Goal: Information Seeking & Learning: Learn about a topic

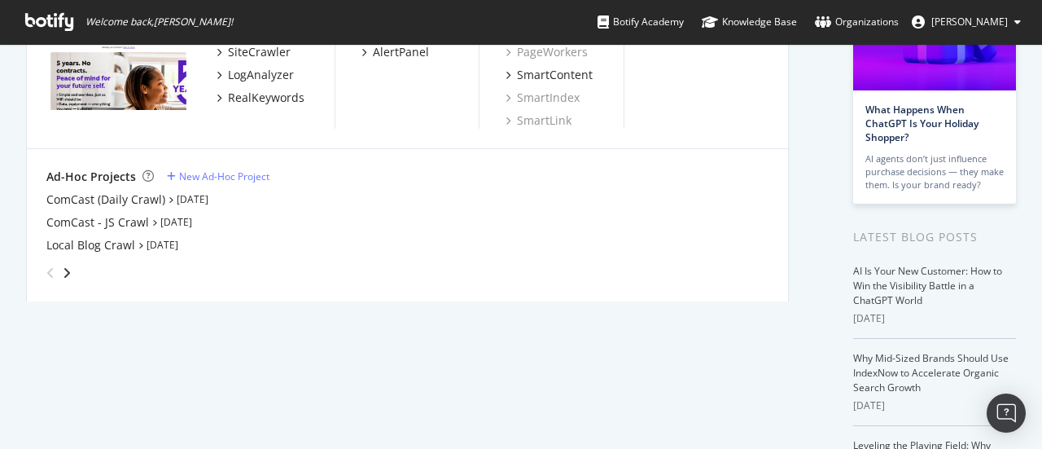
scroll to position [181, 0]
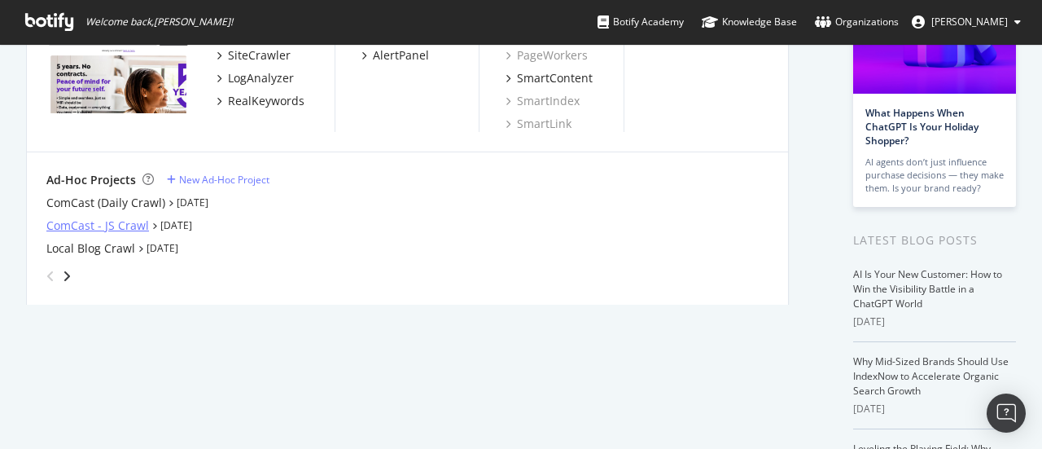
click at [78, 226] on div "ComCast - JS Crawl" at bounding box center [97, 225] width 103 height 16
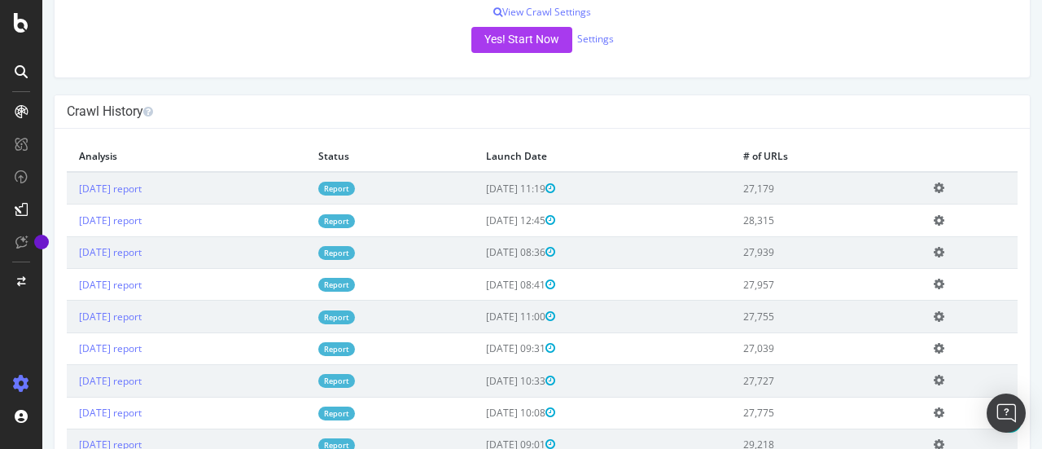
scroll to position [339, 0]
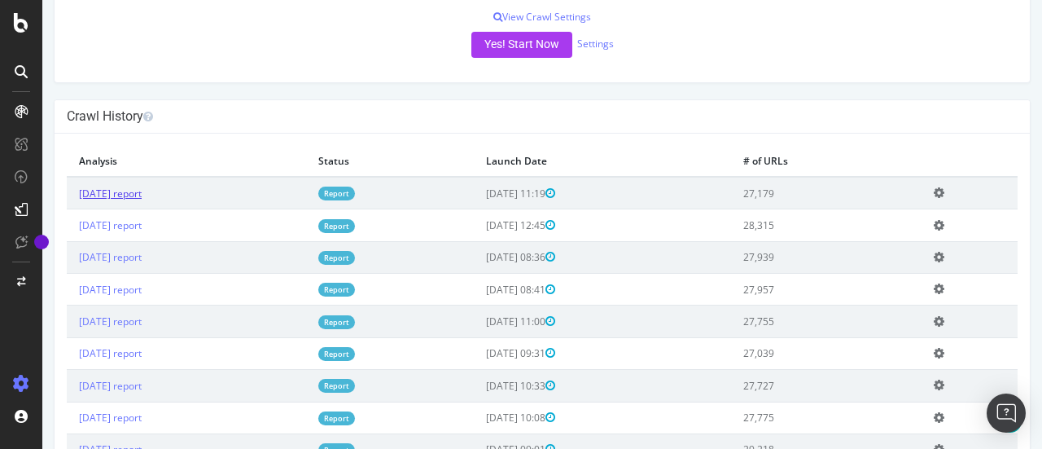
click at [142, 200] on link "[DATE] report" at bounding box center [110, 193] width 63 height 14
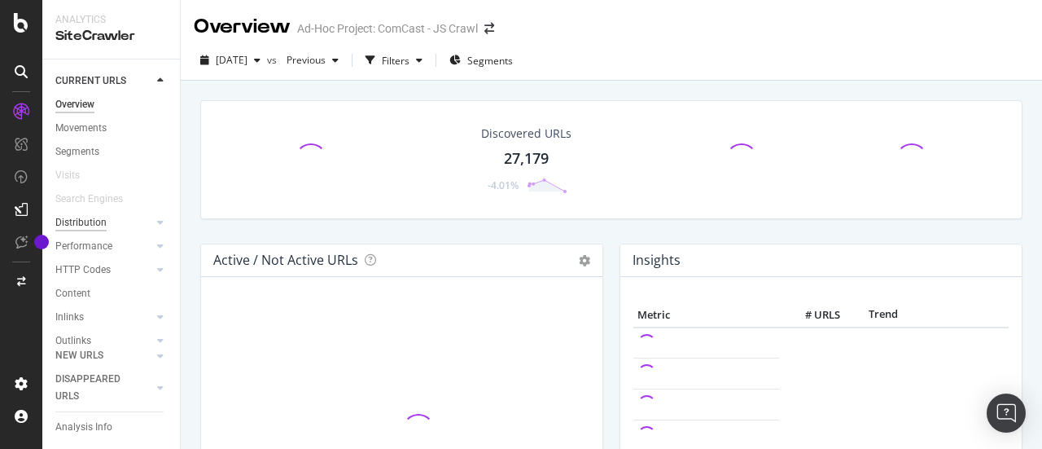
click at [85, 221] on div "Distribution" at bounding box center [80, 222] width 51 height 17
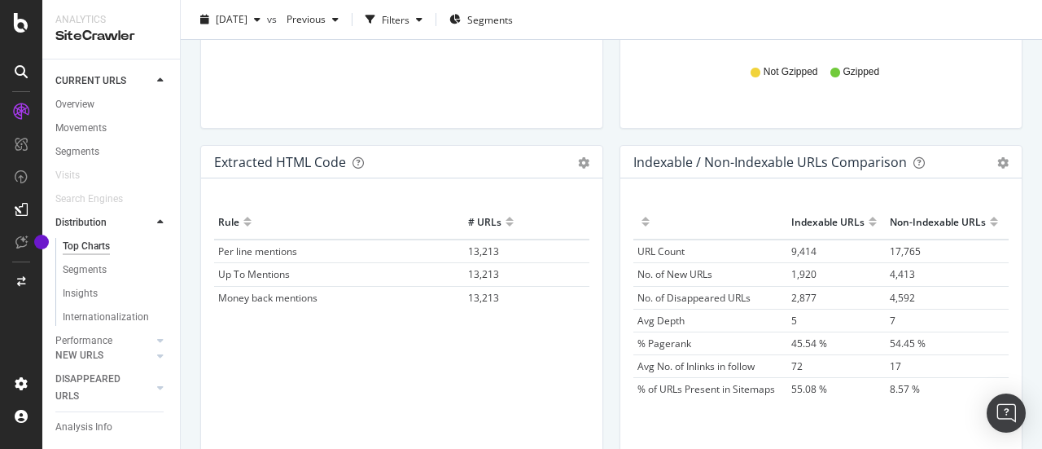
scroll to position [2477, 0]
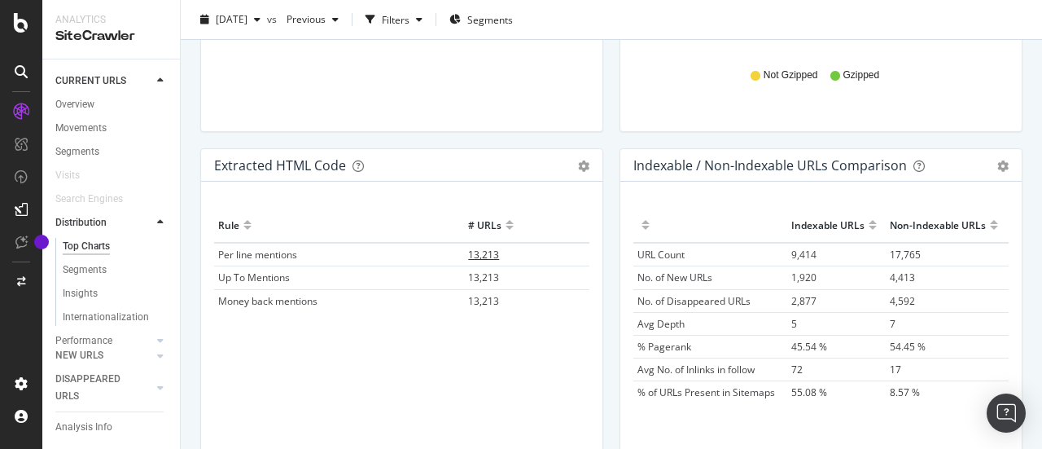
click at [475, 250] on span "13,213" at bounding box center [483, 254] width 31 height 14
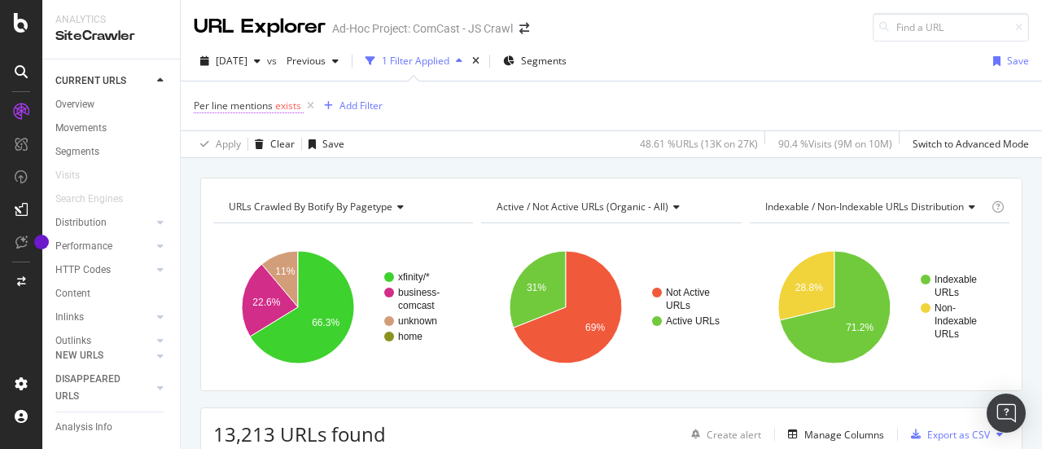
click at [282, 106] on span "exists" at bounding box center [288, 106] width 26 height 14
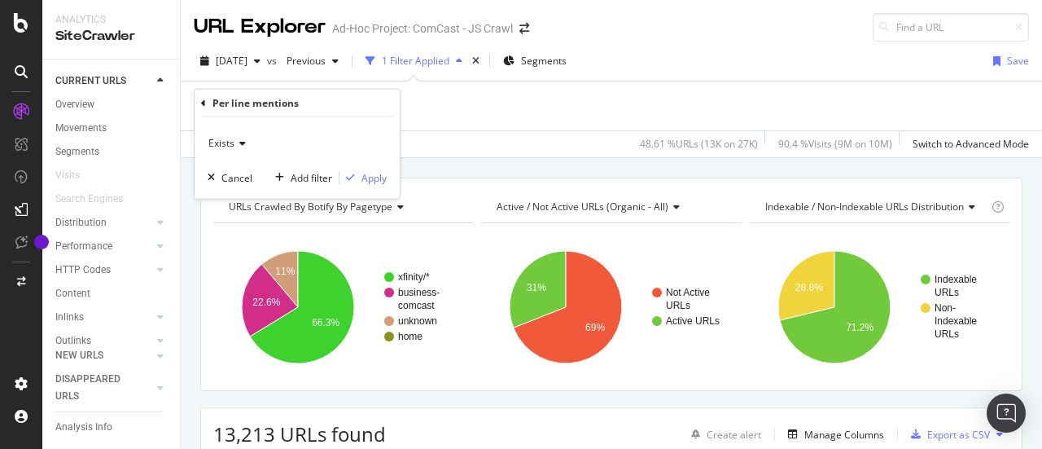
click at [245, 142] on div "Exists" at bounding box center [297, 143] width 179 height 26
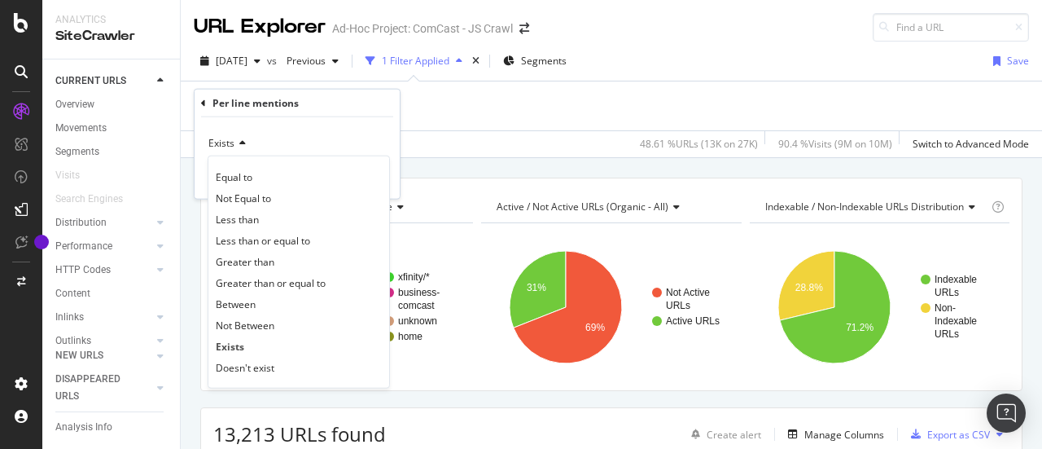
click at [247, 275] on span "Greater than or equal to" at bounding box center [271, 282] width 110 height 14
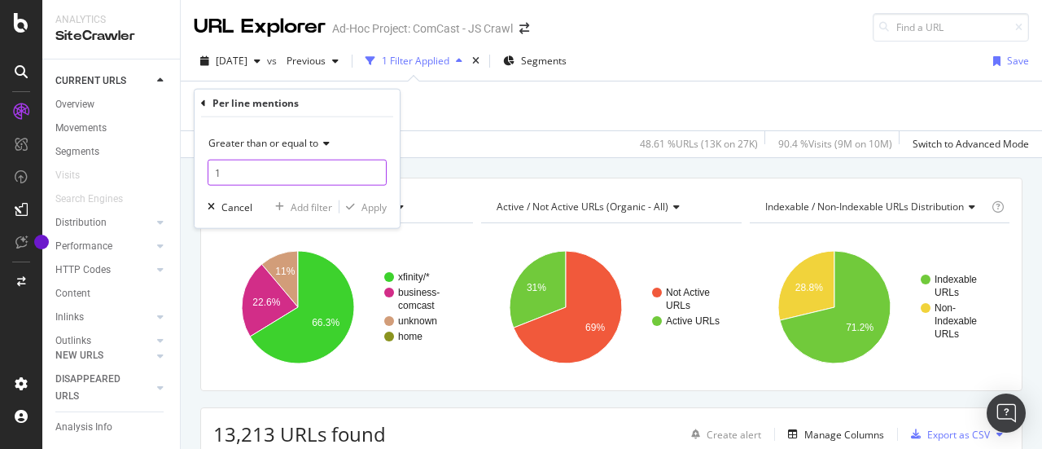
type input "1"
click at [374, 167] on input "1" at bounding box center [297, 173] width 179 height 26
click at [368, 208] on div "Apply" at bounding box center [373, 206] width 25 height 14
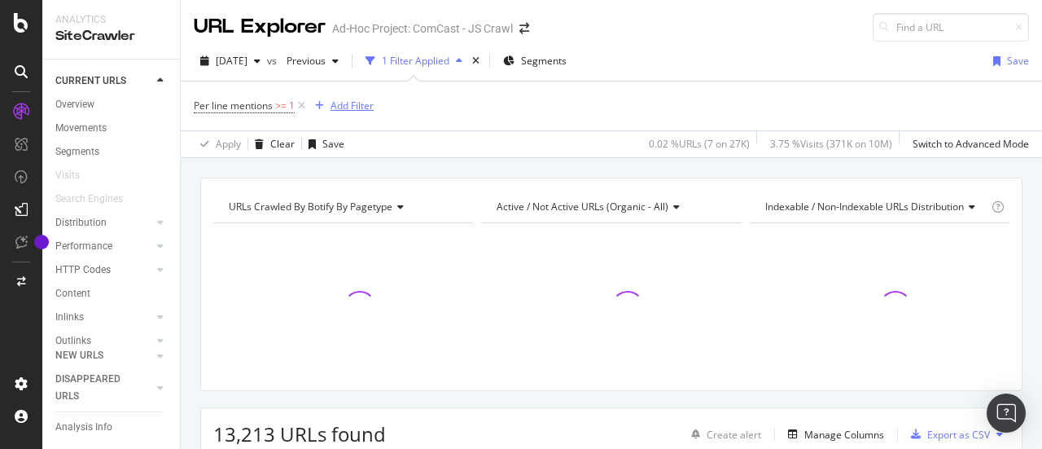
click at [348, 107] on div "Add Filter" at bounding box center [352, 106] width 43 height 14
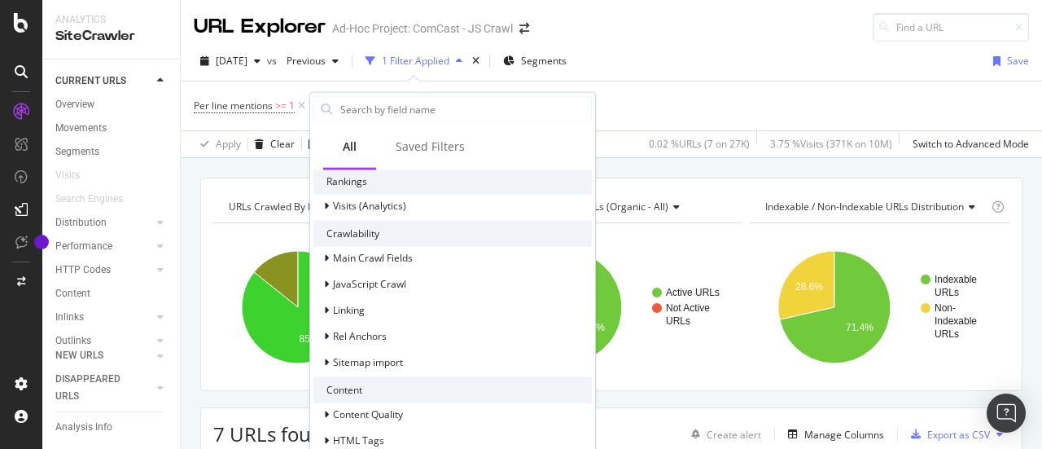
scroll to position [318, 0]
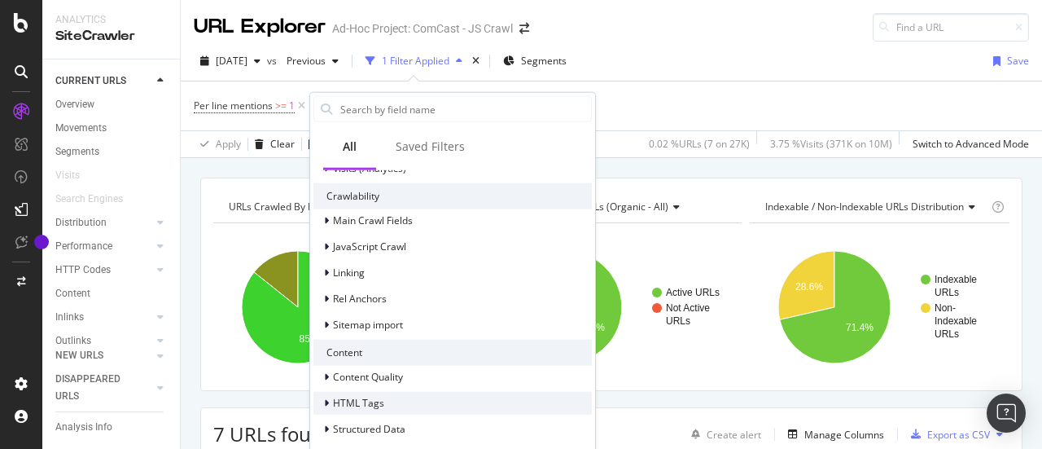
click at [329, 401] on div at bounding box center [328, 403] width 10 height 16
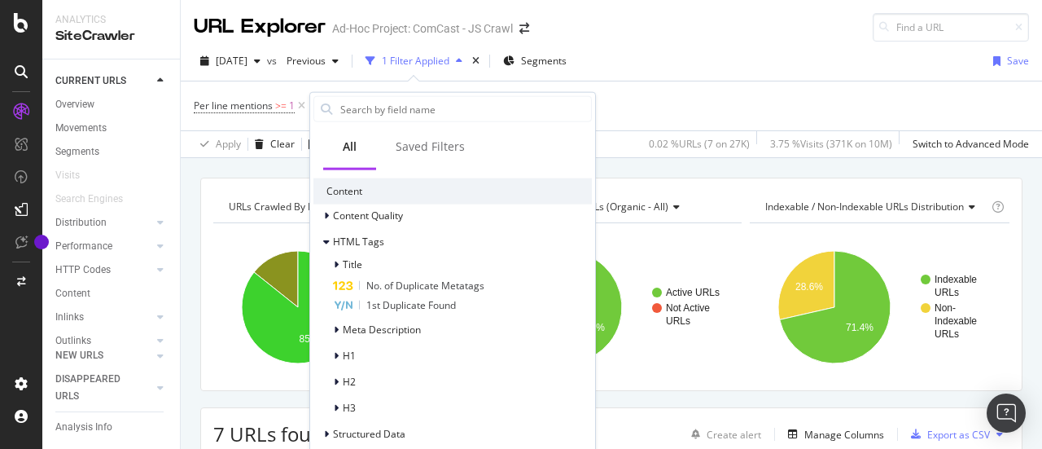
scroll to position [484, 0]
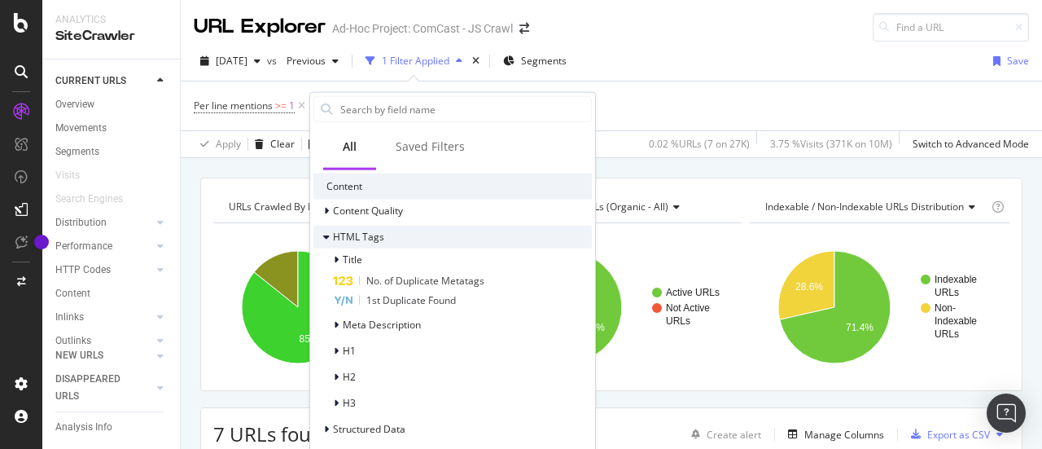
click at [327, 239] on icon at bounding box center [326, 237] width 7 height 10
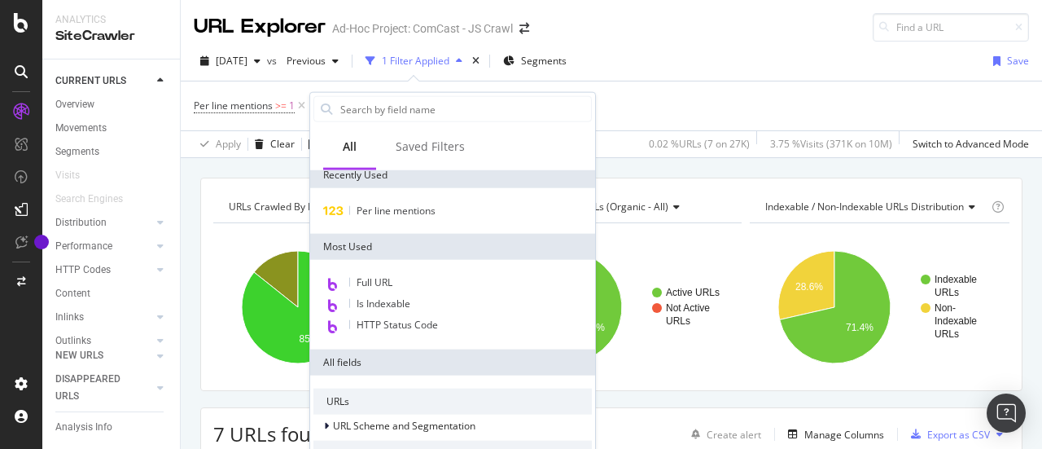
scroll to position [0, 0]
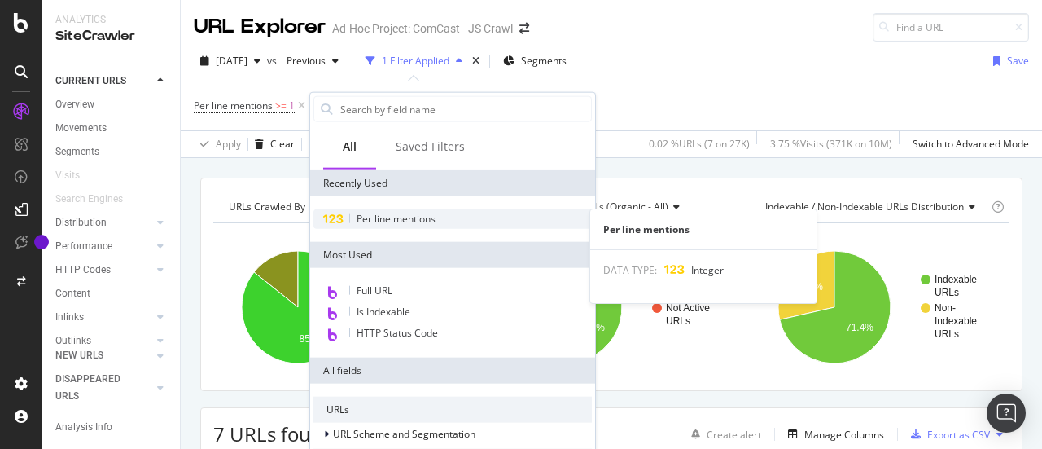
click at [438, 212] on div "Per line mentions" at bounding box center [452, 219] width 278 height 20
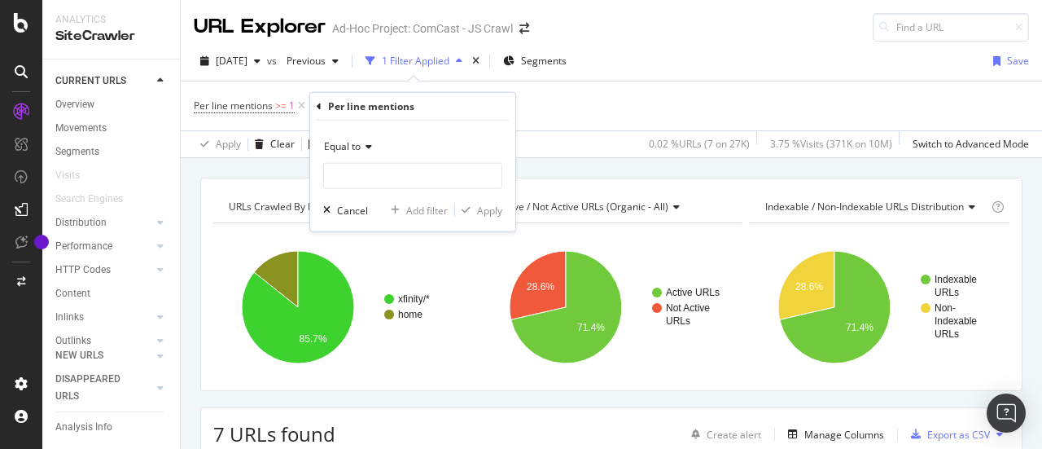
click at [315, 105] on div "Per line mentions Equal to Cancel Add filter Apply" at bounding box center [412, 162] width 205 height 138
click at [319, 106] on icon at bounding box center [319, 106] width 5 height 10
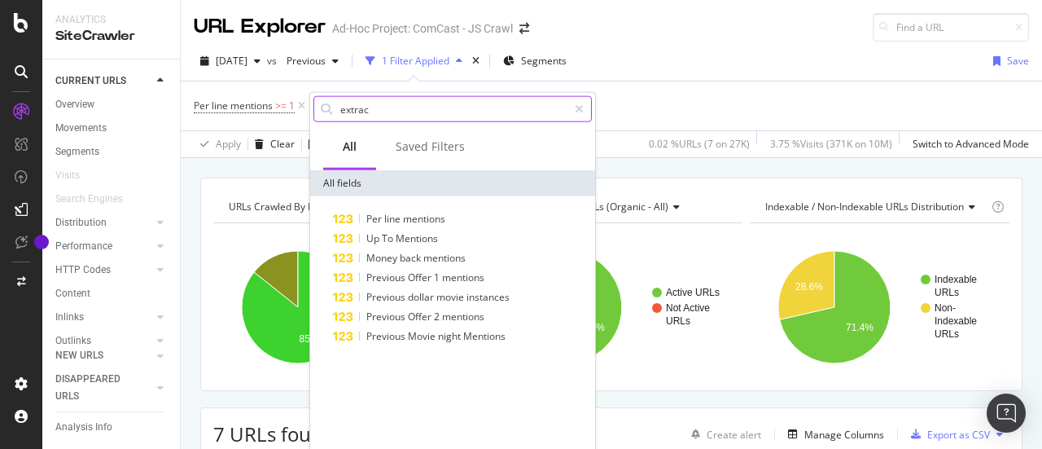
type input "extract"
click at [652, 96] on div "Per line mentions >= 1 Add Filter" at bounding box center [611, 105] width 835 height 49
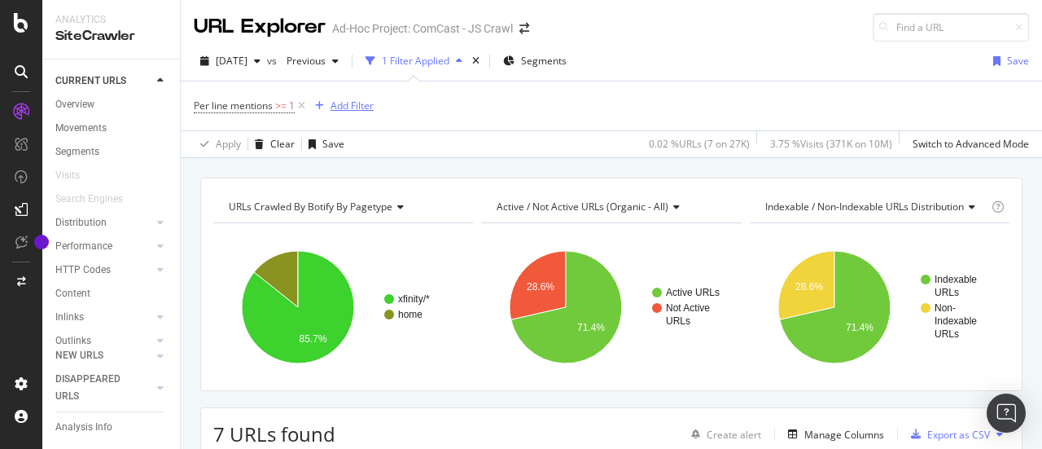
click at [349, 101] on div "Add Filter" at bounding box center [352, 106] width 43 height 14
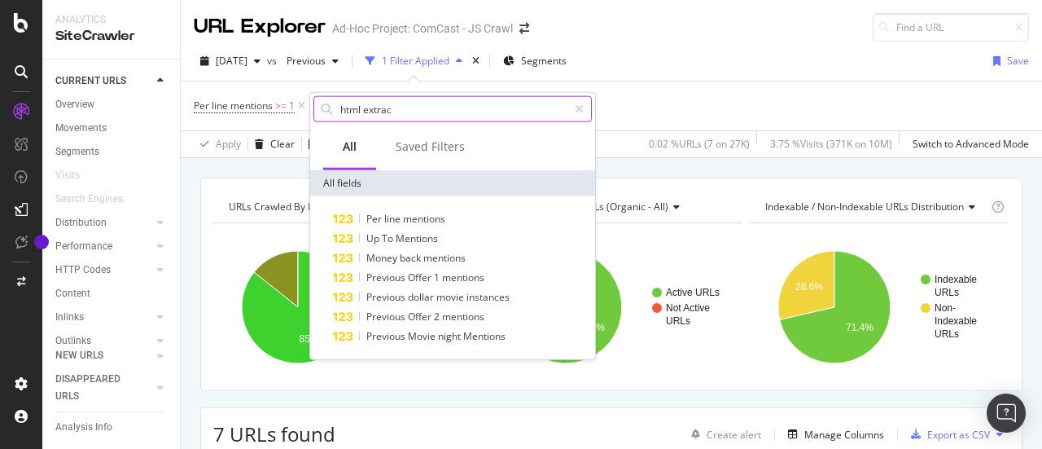
type input "html extract"
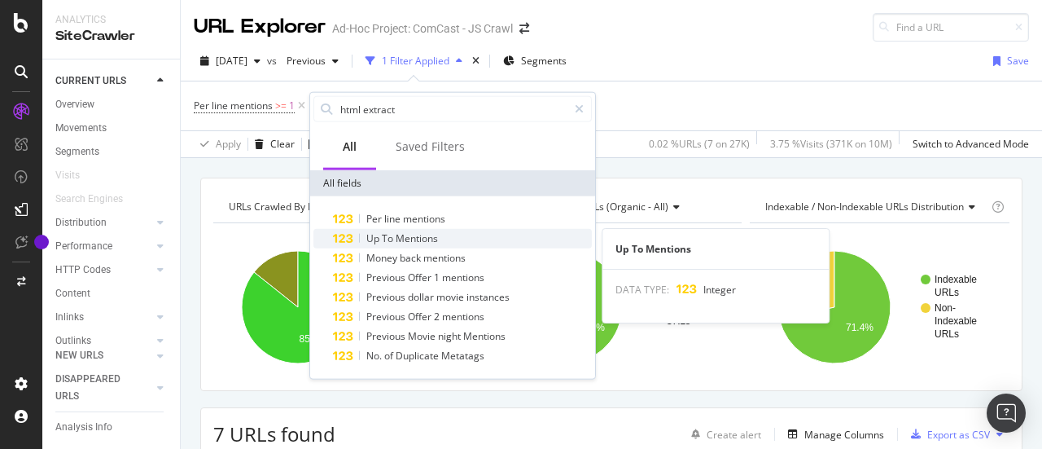
click at [445, 235] on div "Up To Mentions" at bounding box center [462, 239] width 259 height 20
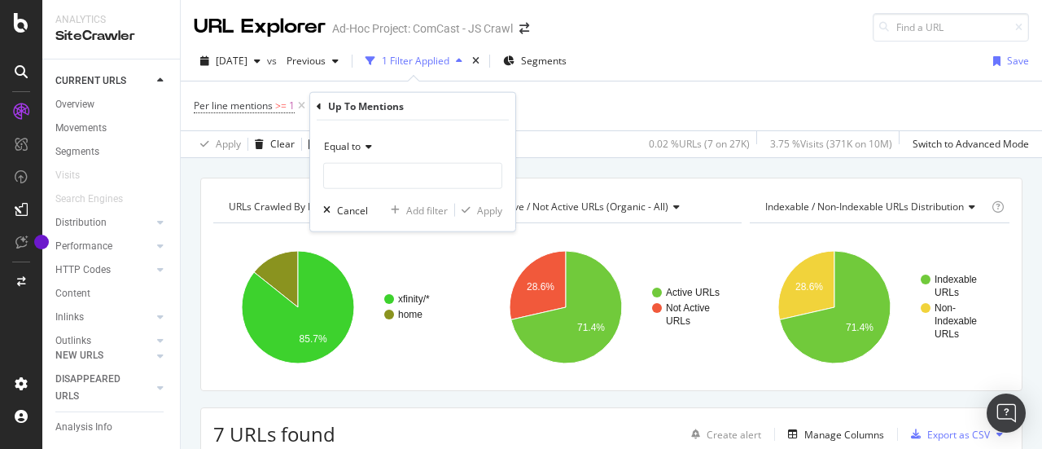
click at [361, 150] on icon at bounding box center [366, 147] width 11 height 10
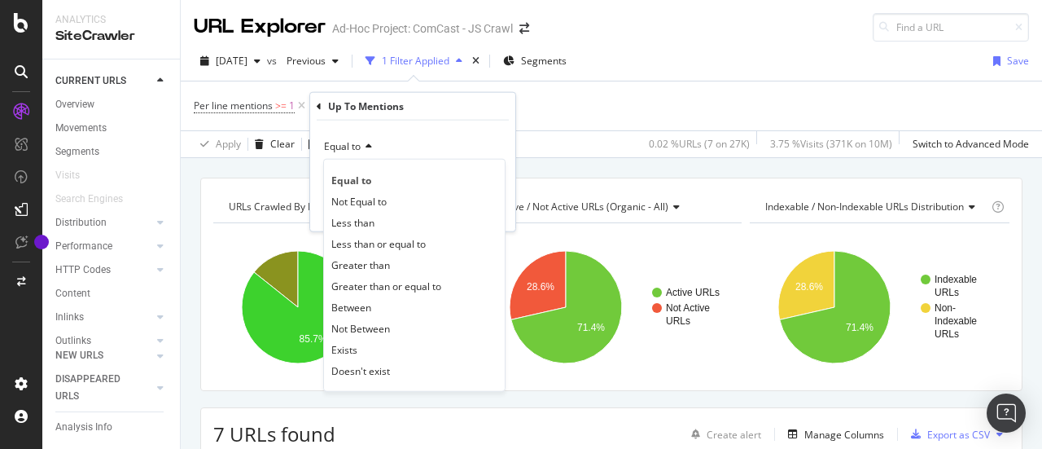
click at [365, 281] on span "Greater than or equal to" at bounding box center [386, 285] width 110 height 14
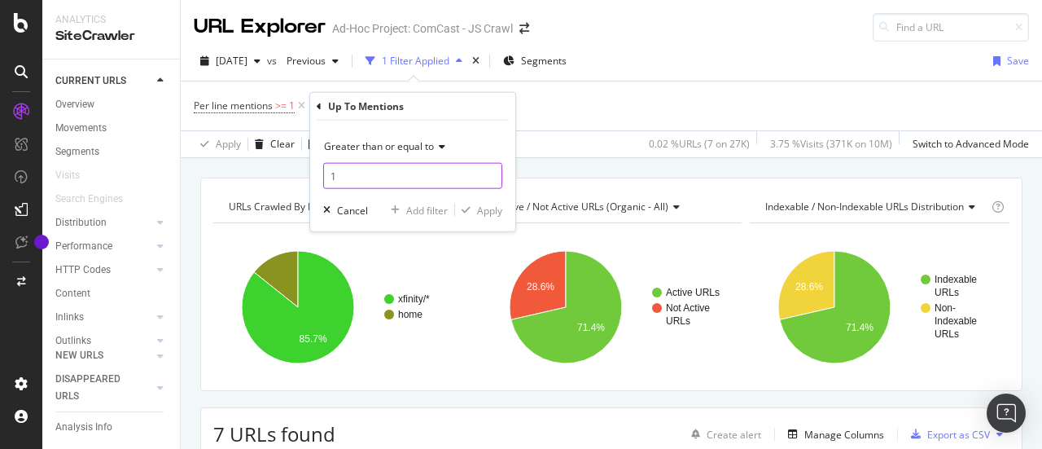
type input "1"
click at [492, 170] on input "1" at bounding box center [412, 176] width 179 height 26
click at [480, 212] on div "Apply" at bounding box center [489, 210] width 25 height 14
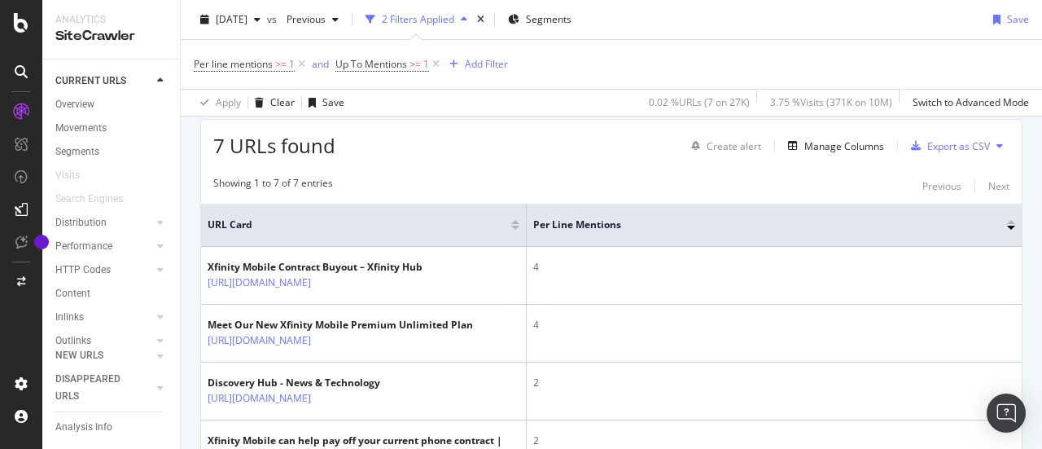
scroll to position [272, 0]
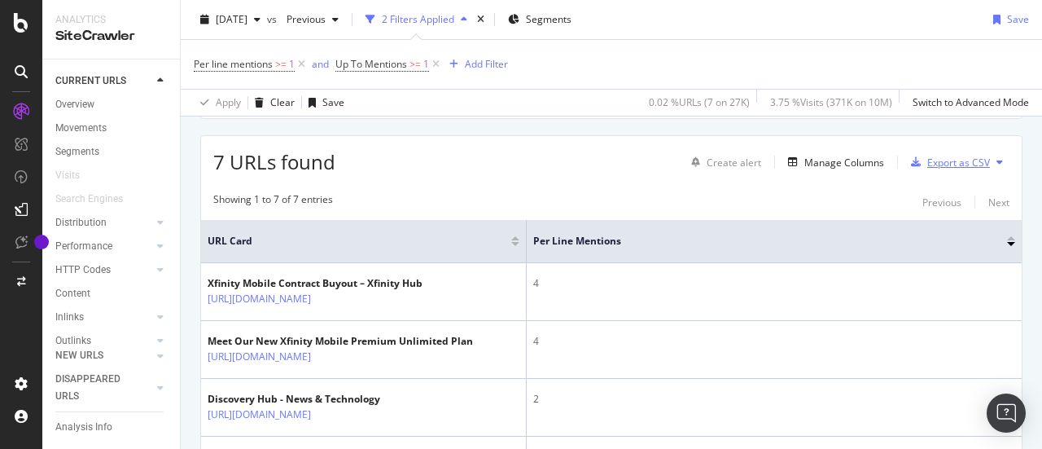
click at [965, 162] on div "Export as CSV" at bounding box center [958, 162] width 63 height 14
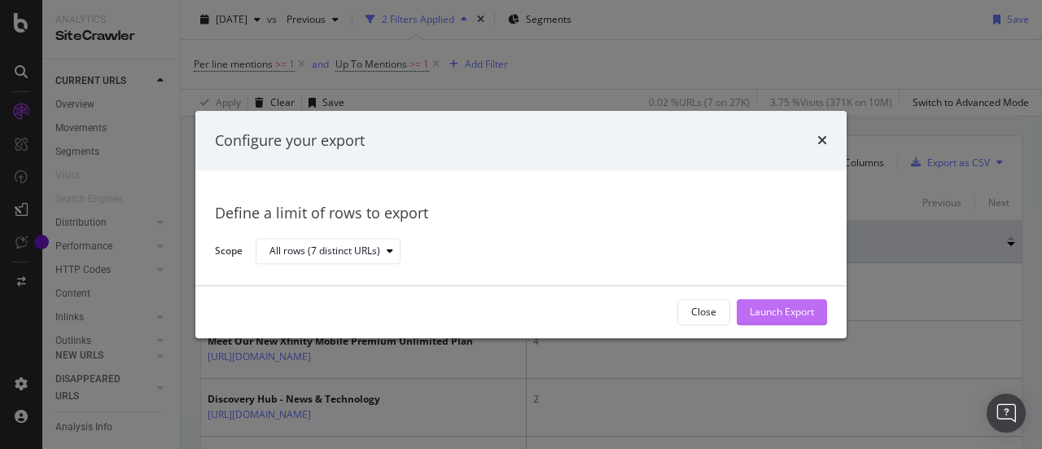
click at [798, 309] on div "Launch Export" at bounding box center [782, 312] width 64 height 14
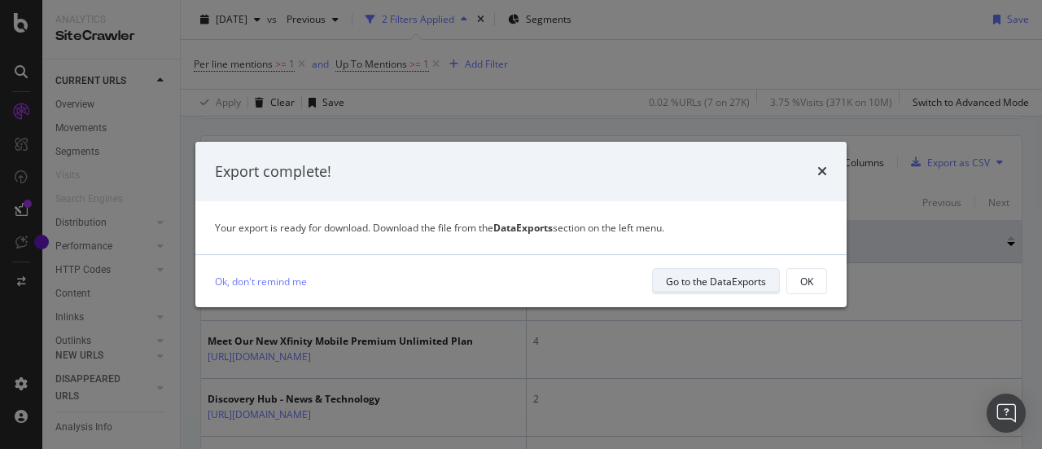
click at [741, 283] on div "Go to the DataExports" at bounding box center [716, 281] width 100 height 14
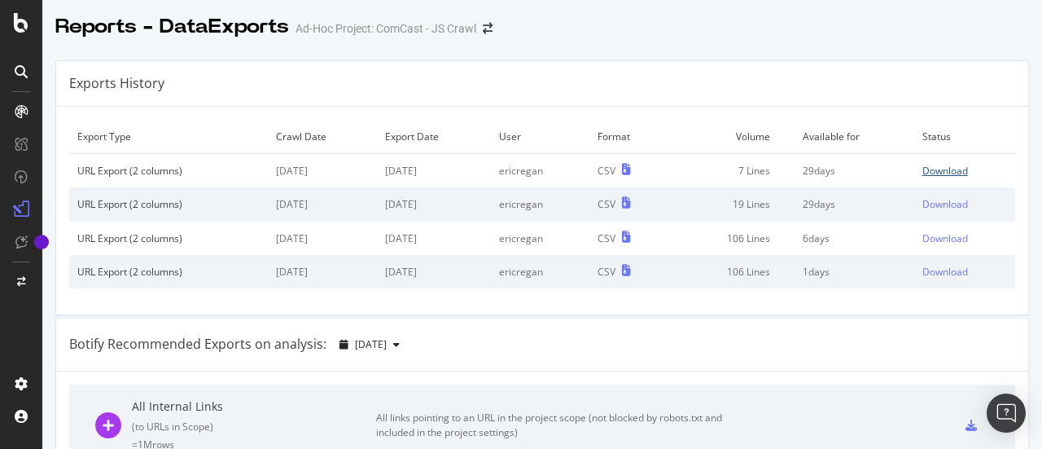
click at [923, 171] on div "Download" at bounding box center [945, 171] width 46 height 14
click at [926, 201] on div "Download" at bounding box center [945, 204] width 46 height 14
click at [926, 177] on div "Download" at bounding box center [945, 171] width 46 height 14
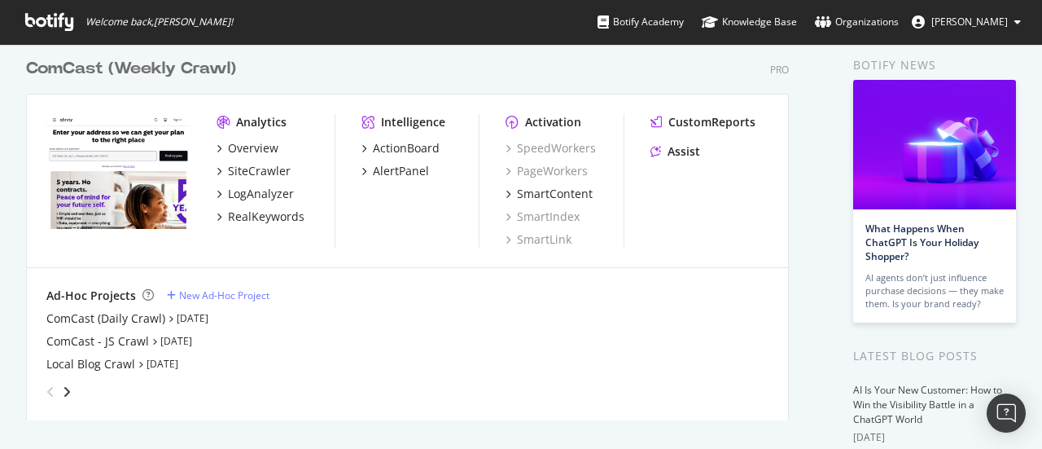
scroll to position [86, 0]
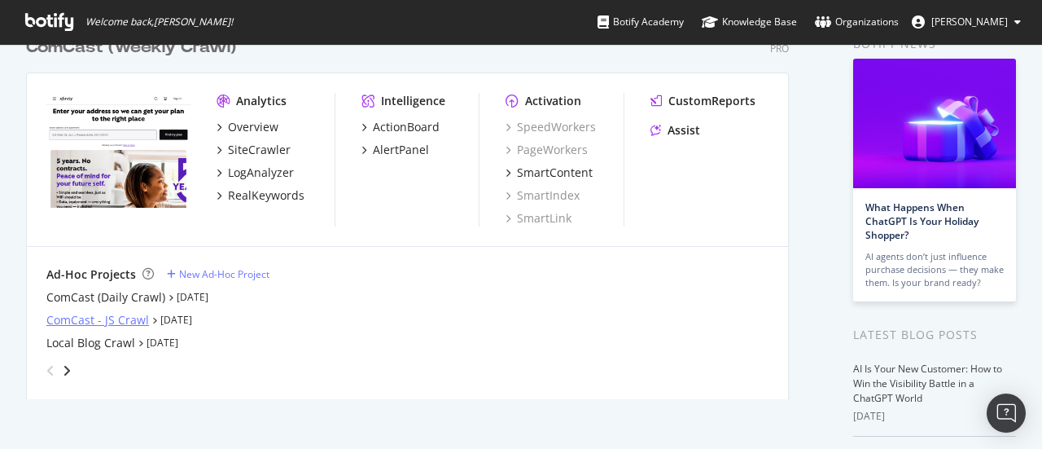
click at [106, 318] on div "ComCast - JS Crawl" at bounding box center [97, 320] width 103 height 16
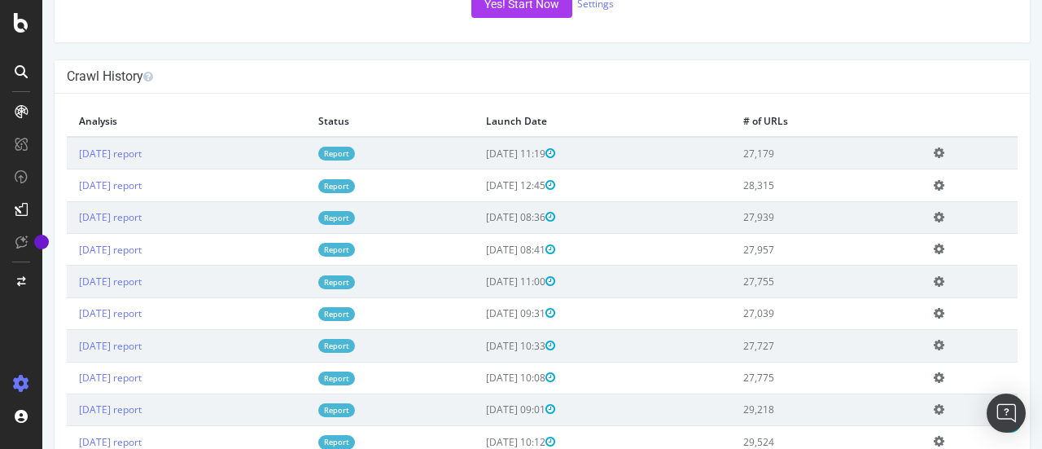
scroll to position [374, 0]
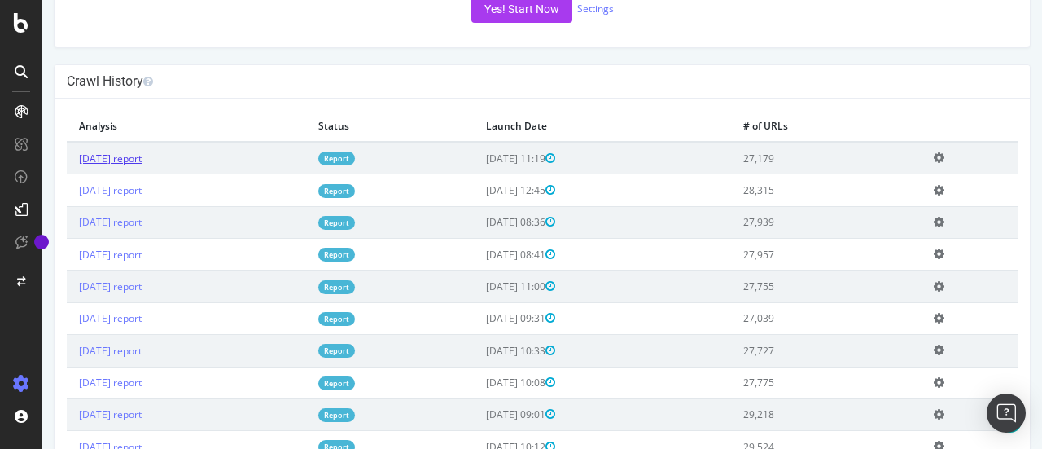
click at [109, 165] on link "[DATE] report" at bounding box center [110, 158] width 63 height 14
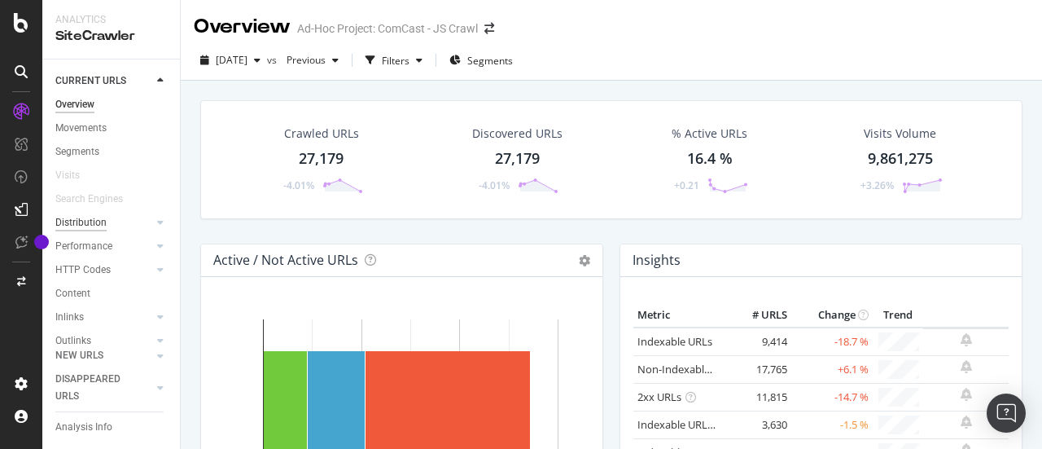
click at [85, 216] on div "Distribution" at bounding box center [80, 222] width 51 height 17
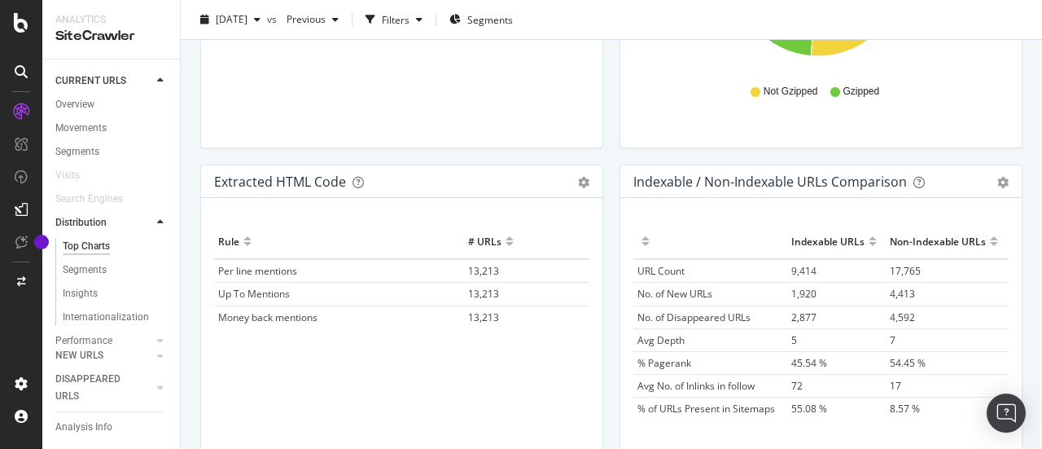
scroll to position [2499, 0]
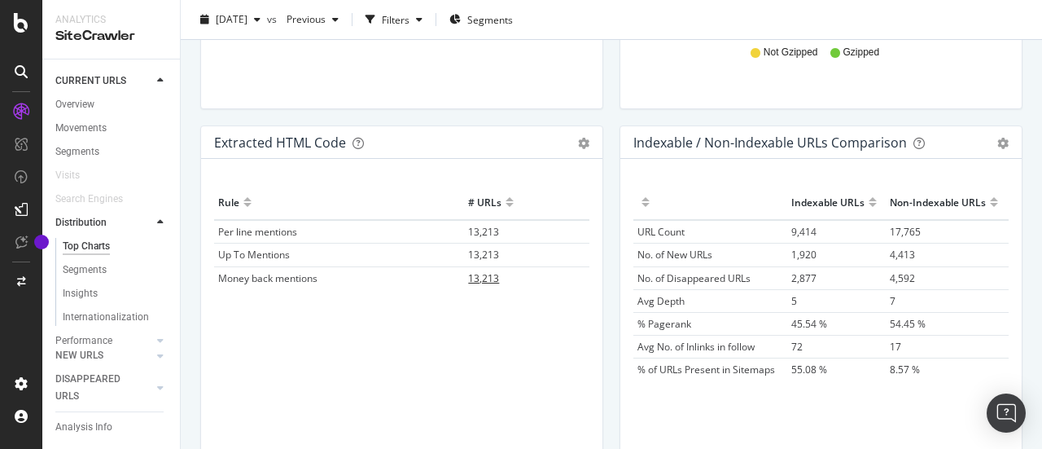
click at [482, 278] on span "13,213" at bounding box center [483, 278] width 31 height 14
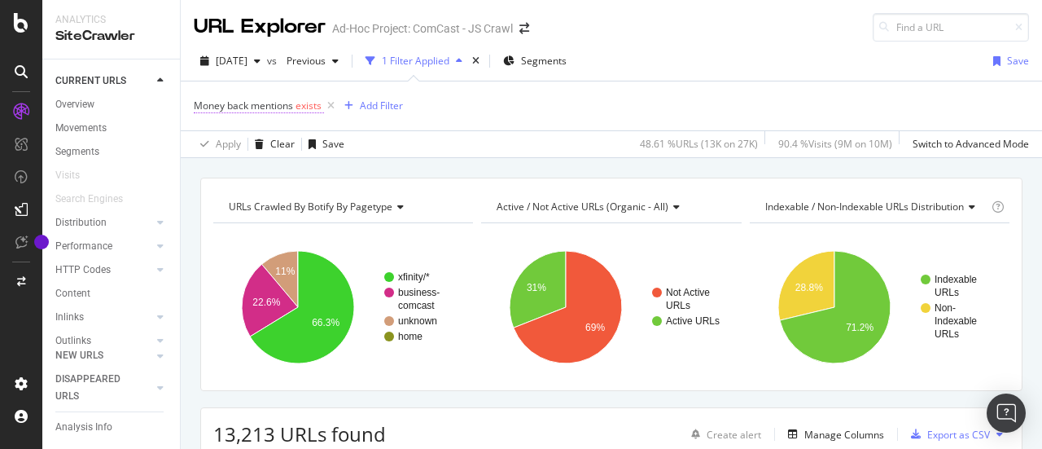
click at [275, 107] on span "Money back mentions" at bounding box center [243, 106] width 99 height 14
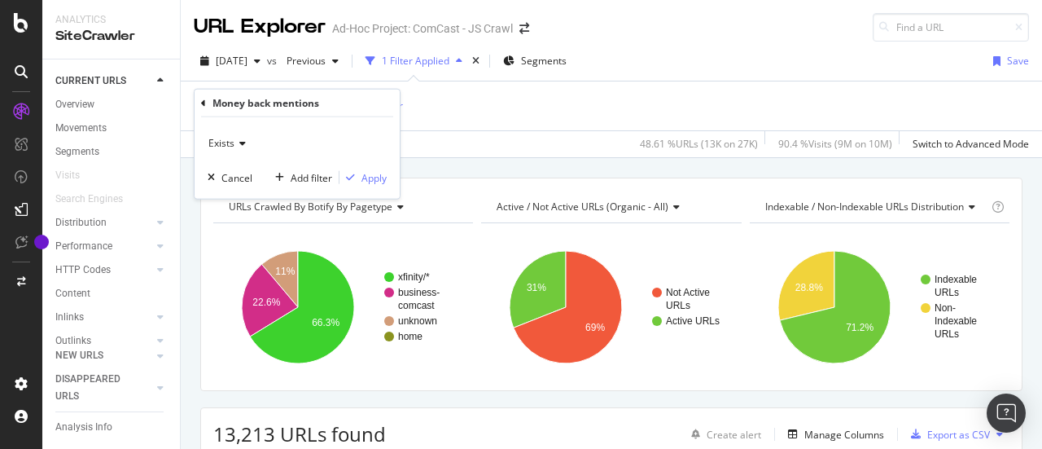
click at [242, 146] on icon at bounding box center [239, 143] width 11 height 10
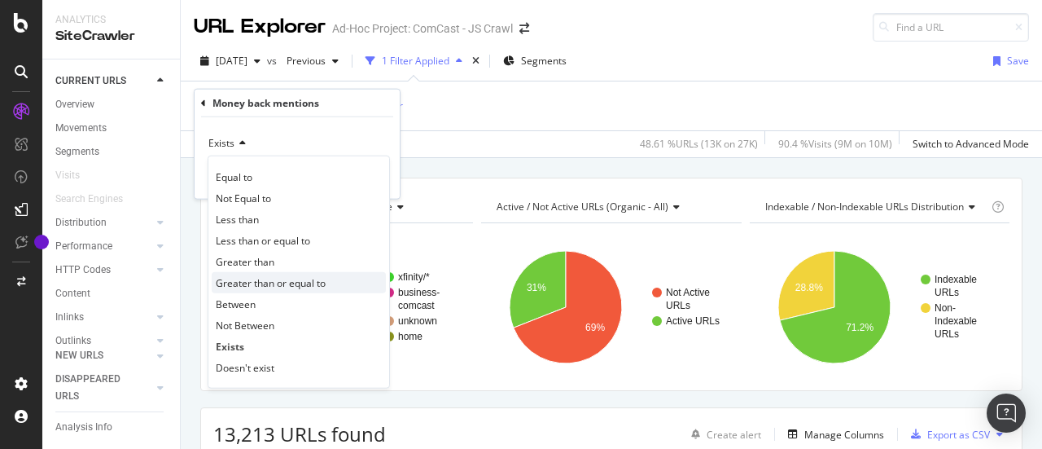
click at [234, 281] on span "Greater than or equal to" at bounding box center [271, 282] width 110 height 14
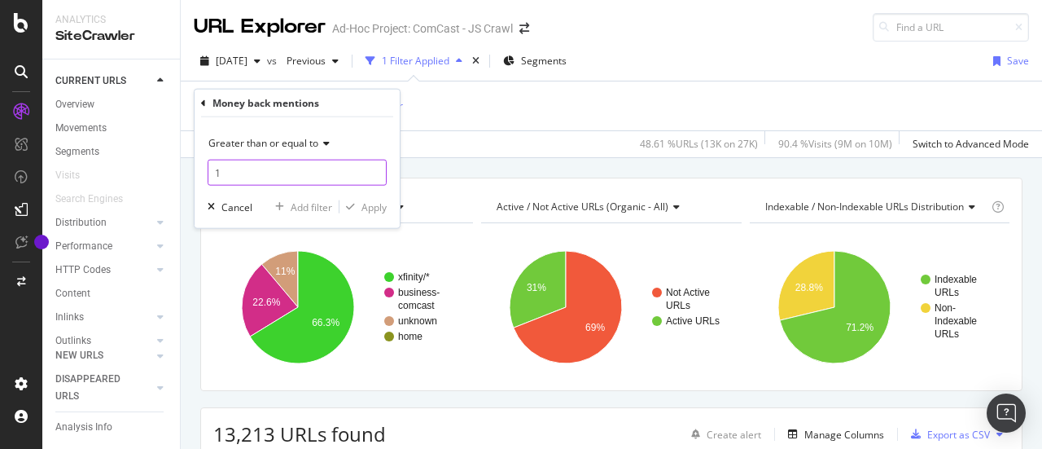
type input "1"
click at [373, 169] on input "1" at bounding box center [297, 173] width 179 height 26
click at [374, 209] on div "Apply" at bounding box center [373, 206] width 25 height 14
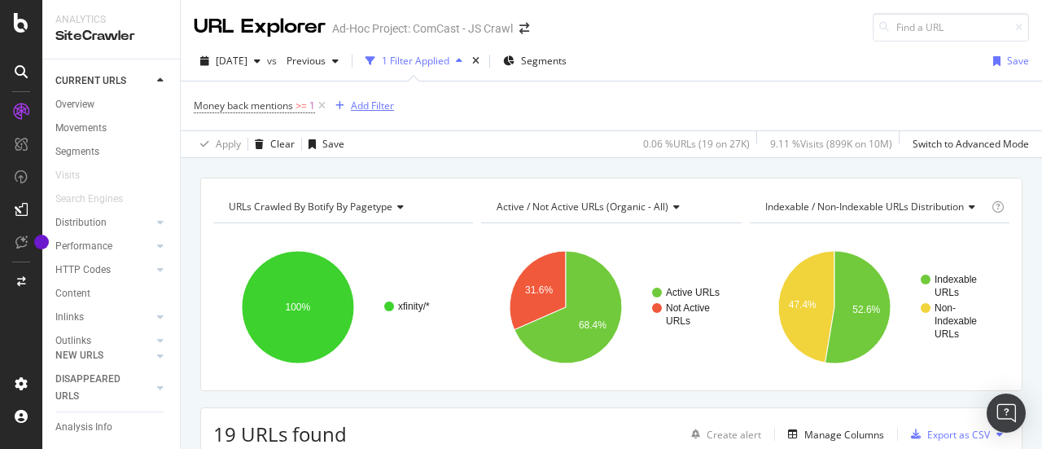
click at [373, 108] on div "Add Filter" at bounding box center [372, 106] width 43 height 14
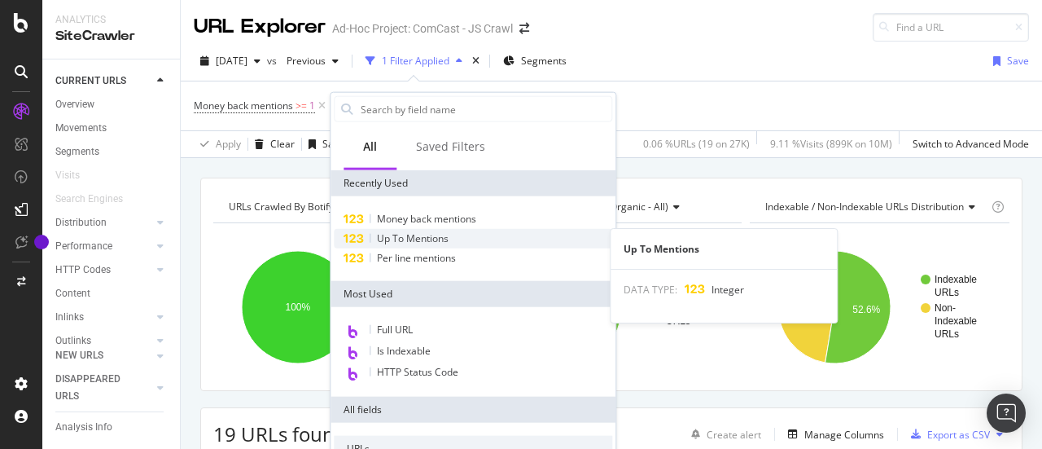
click at [420, 241] on span "Up To Mentions" at bounding box center [413, 238] width 72 height 14
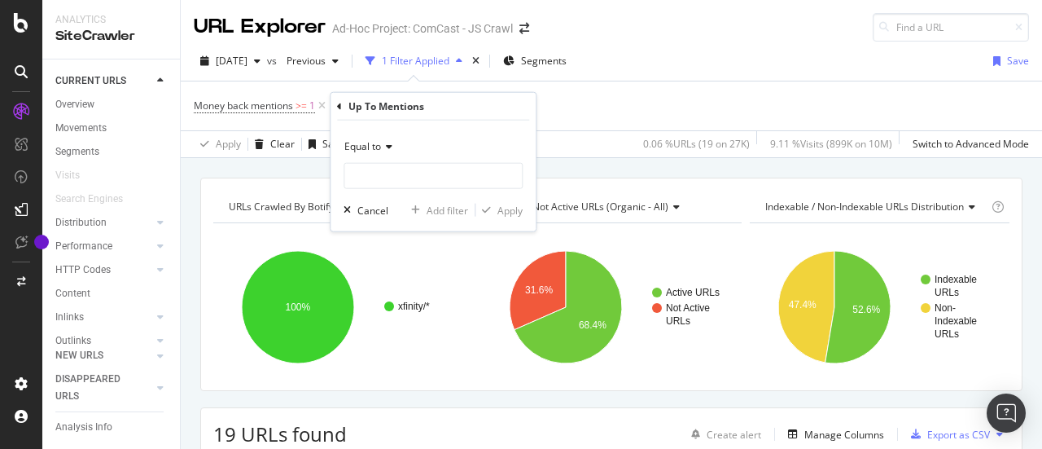
click at [386, 151] on icon at bounding box center [386, 147] width 11 height 10
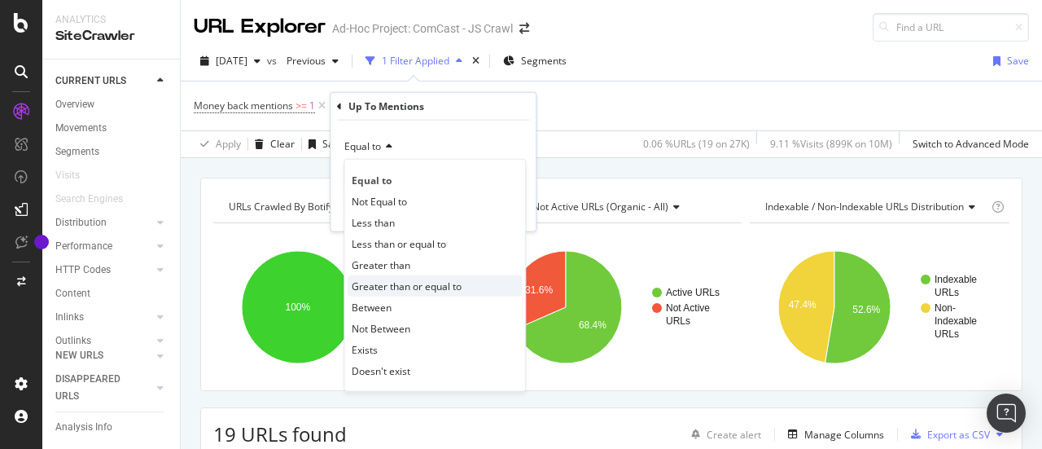
click at [402, 278] on span "Greater than or equal to" at bounding box center [407, 285] width 110 height 14
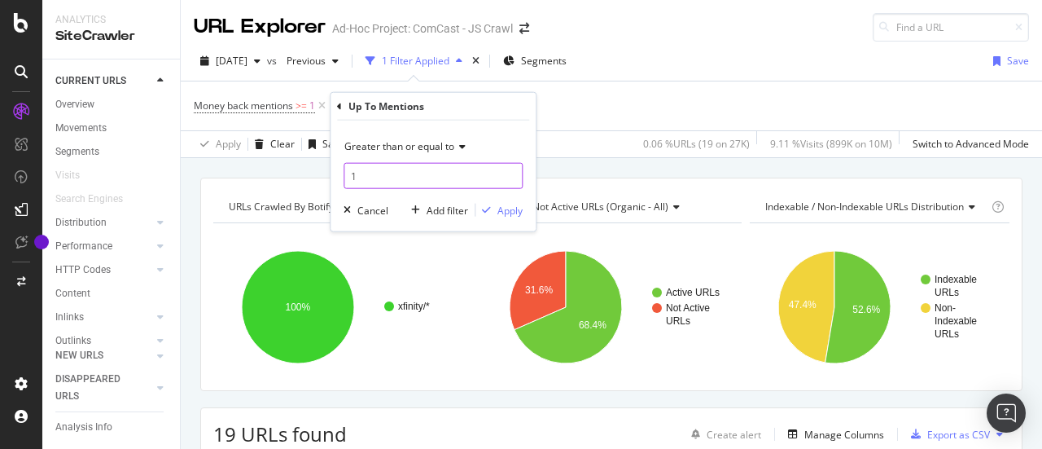
type input "1"
click at [508, 170] on input "1" at bounding box center [433, 176] width 179 height 26
click at [507, 219] on div "Greater than or equal to 1 Cancel Add filter Apply" at bounding box center [433, 175] width 205 height 111
click at [507, 212] on div "Apply" at bounding box center [509, 210] width 25 height 14
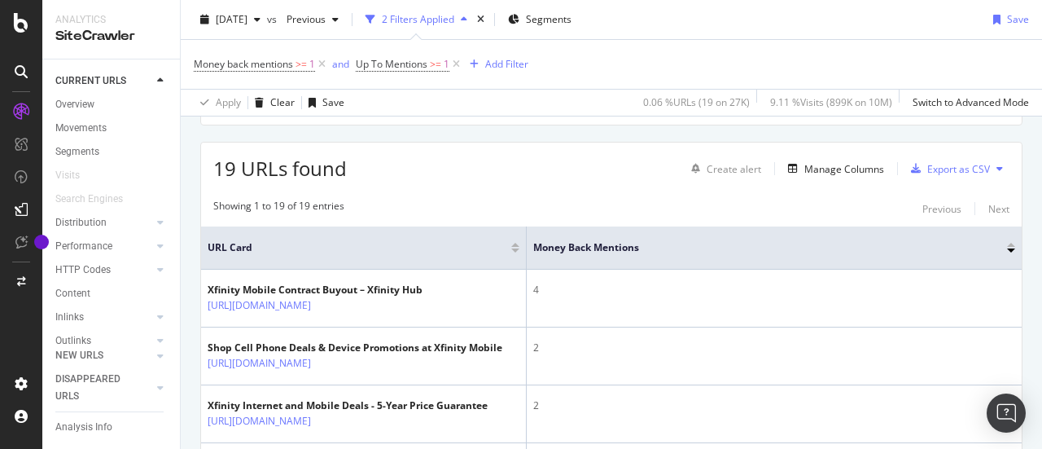
scroll to position [272, 0]
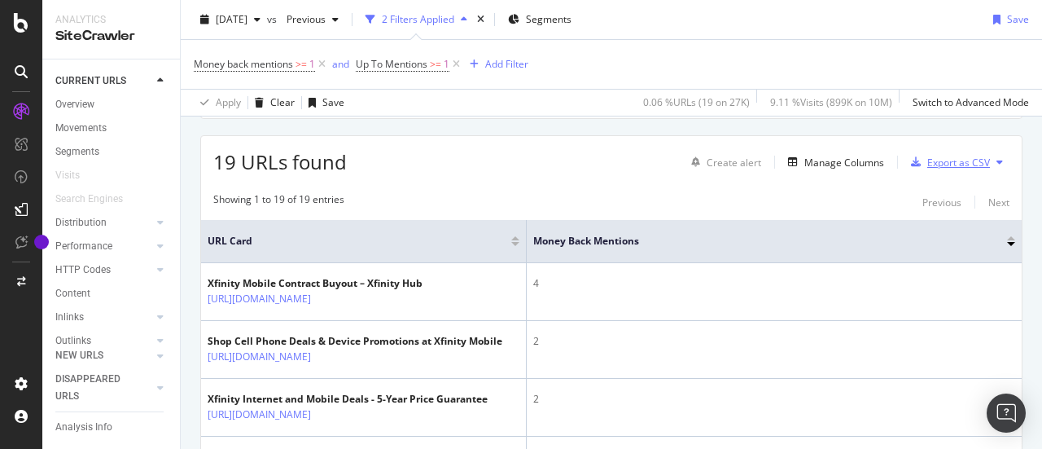
click at [940, 162] on div "Export as CSV" at bounding box center [958, 162] width 63 height 14
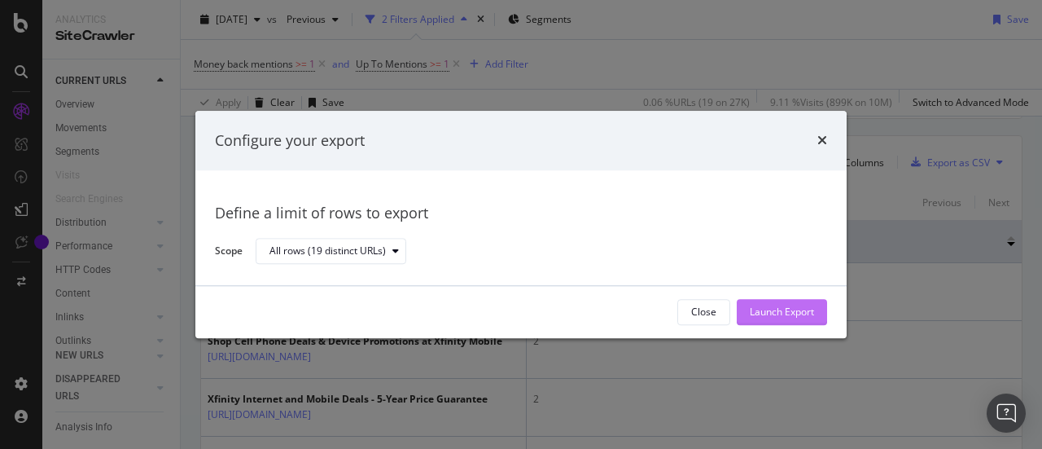
click at [782, 309] on div "Launch Export" at bounding box center [782, 312] width 64 height 14
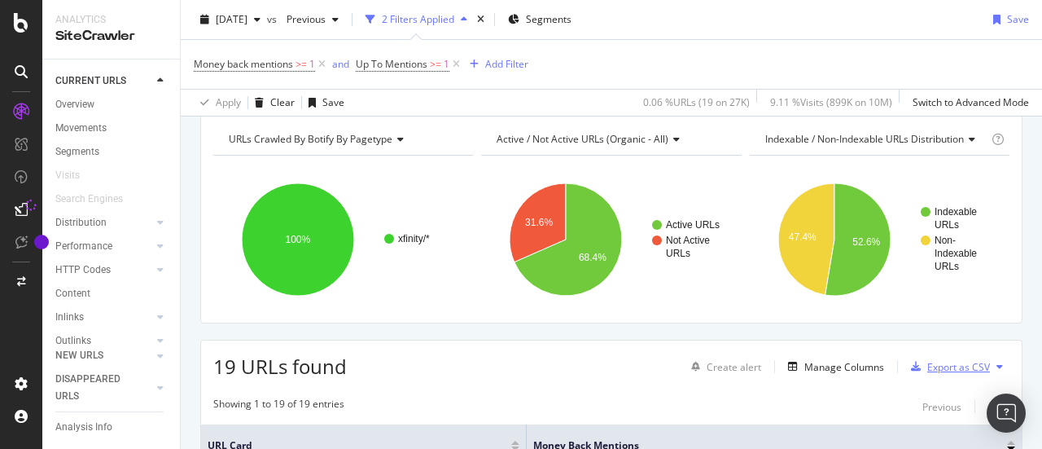
scroll to position [21, 0]
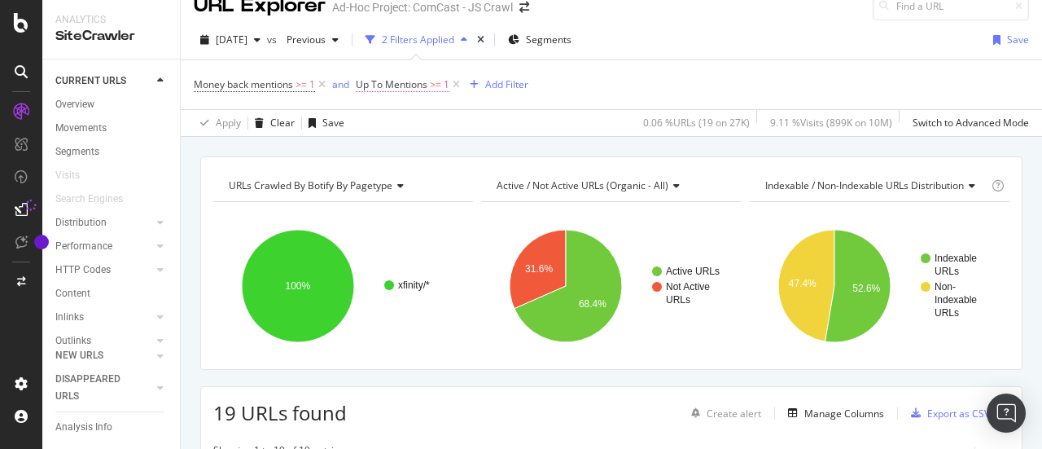
click at [410, 81] on span "Up To Mentions" at bounding box center [392, 84] width 72 height 14
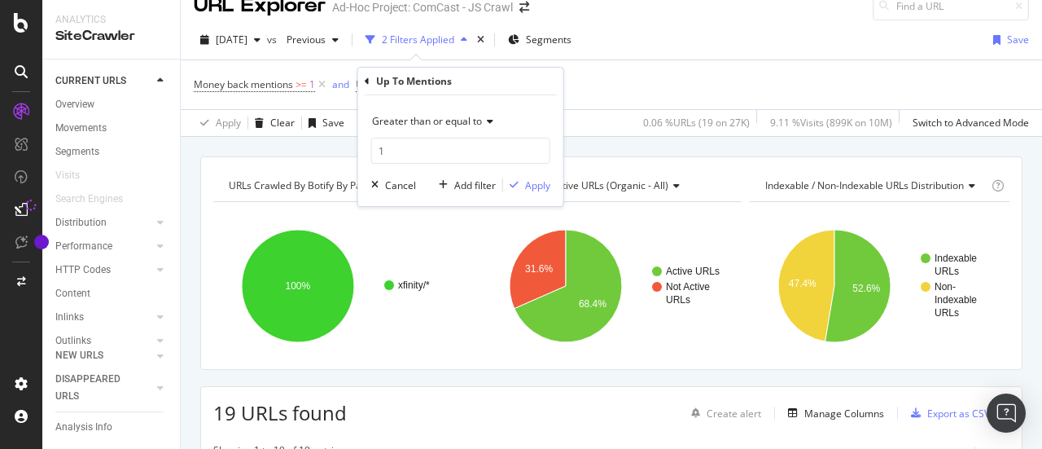
click at [363, 85] on div "Up To Mentions Greater than or equal to 1 Cancel Add filter Apply" at bounding box center [460, 137] width 205 height 138
click at [366, 80] on icon at bounding box center [367, 82] width 5 height 10
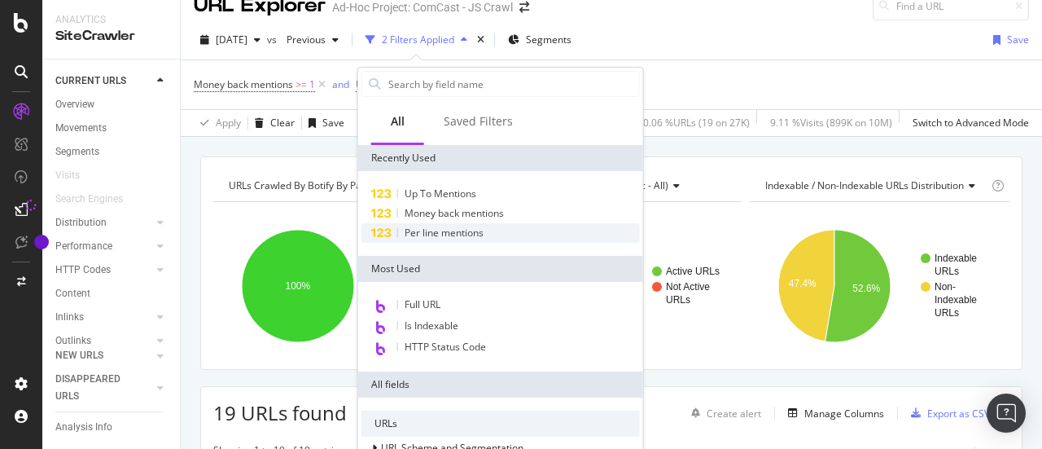
click at [451, 231] on span "Per line mentions" at bounding box center [444, 233] width 79 height 14
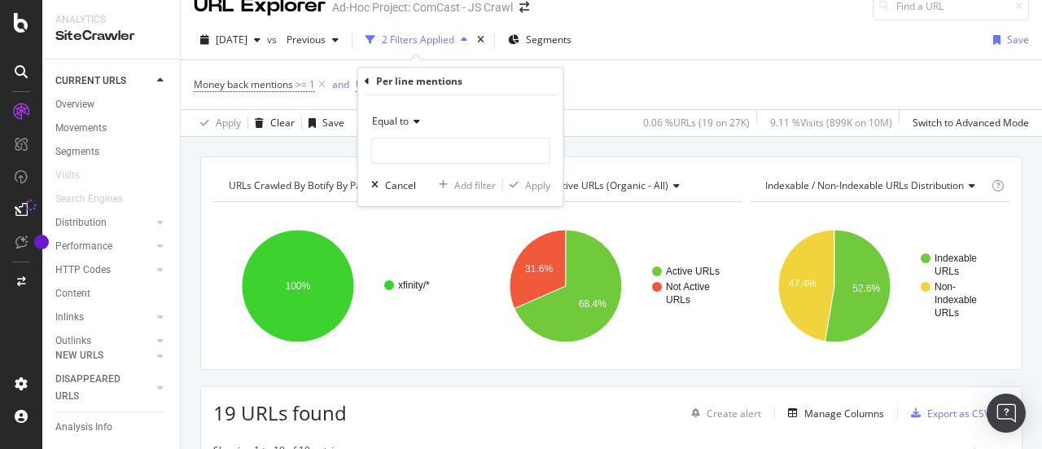
click at [414, 120] on icon at bounding box center [414, 121] width 11 height 10
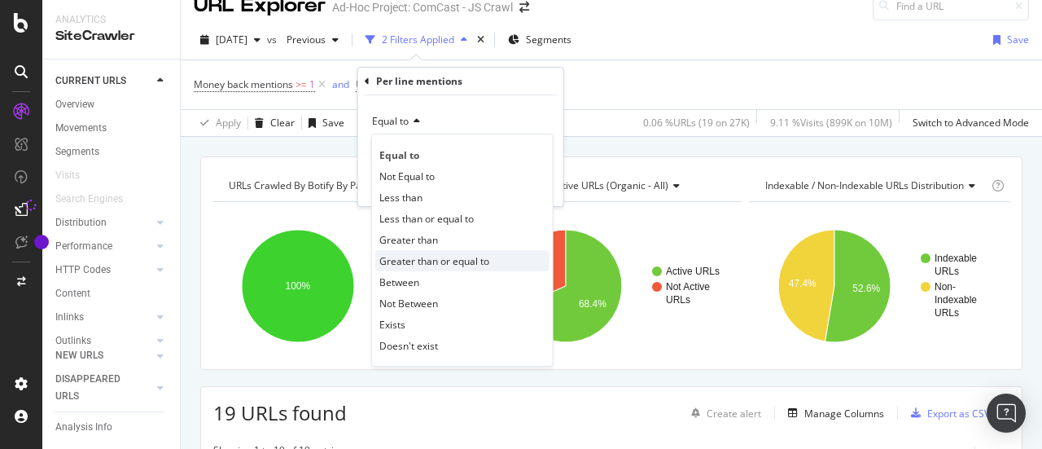
click at [422, 254] on span "Greater than or equal to" at bounding box center [434, 261] width 110 height 14
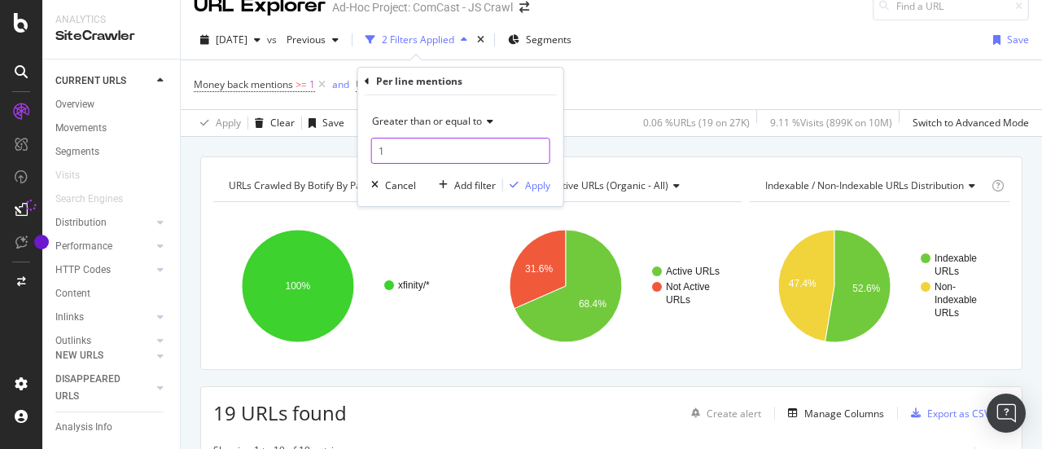
type input "1"
click at [537, 146] on input "1" at bounding box center [460, 151] width 179 height 26
click at [538, 182] on div "Apply" at bounding box center [537, 185] width 25 height 14
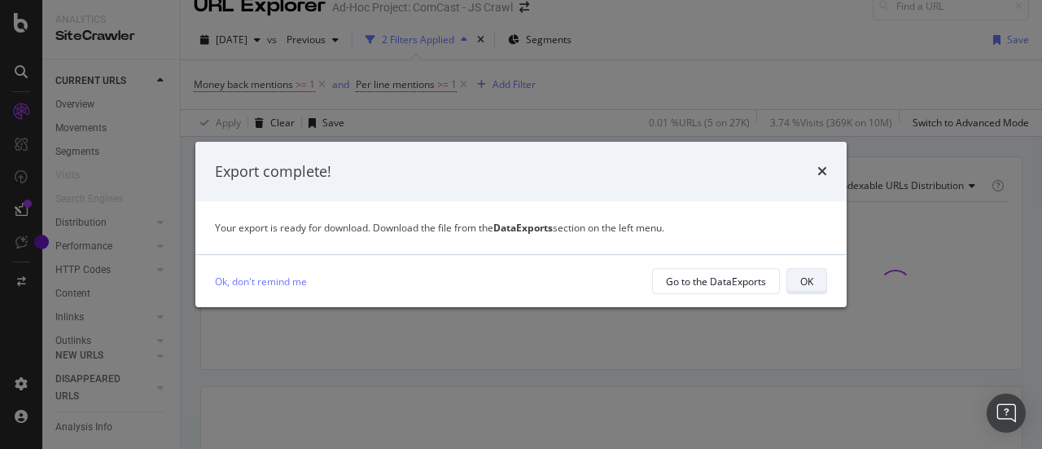
click at [811, 285] on div "OK" at bounding box center [806, 281] width 13 height 14
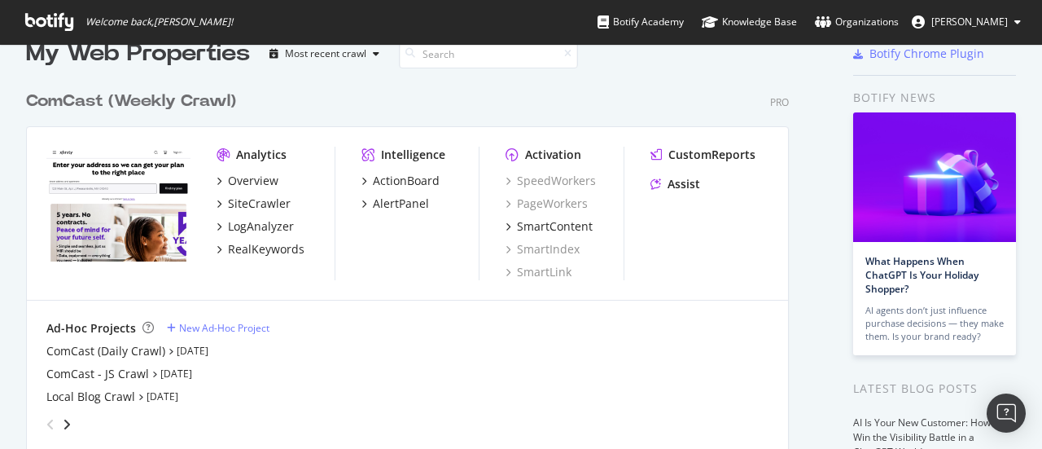
scroll to position [28, 0]
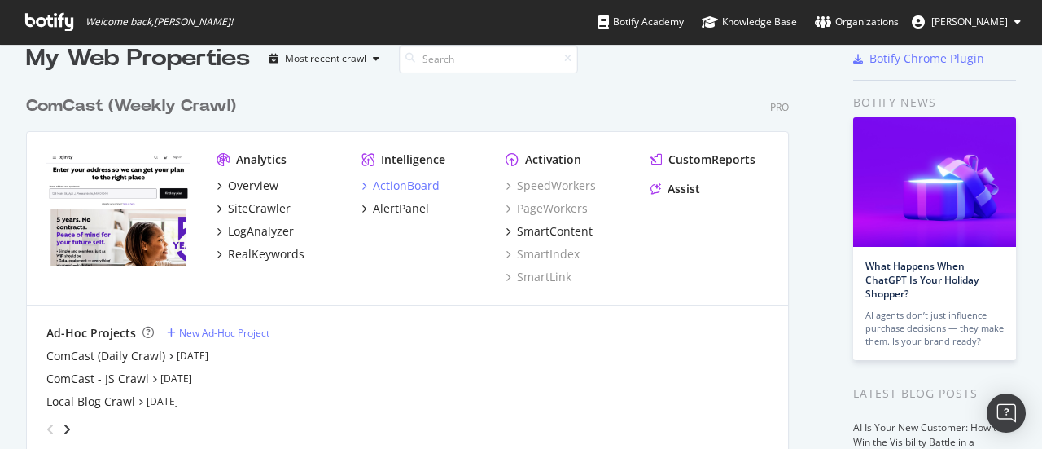
click at [381, 183] on div "ActionBoard" at bounding box center [406, 185] width 67 height 16
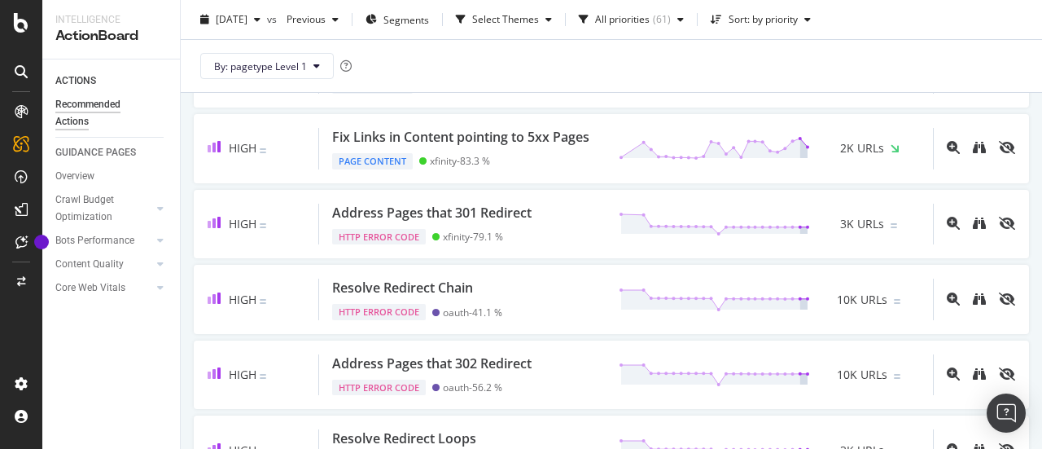
scroll to position [381, 0]
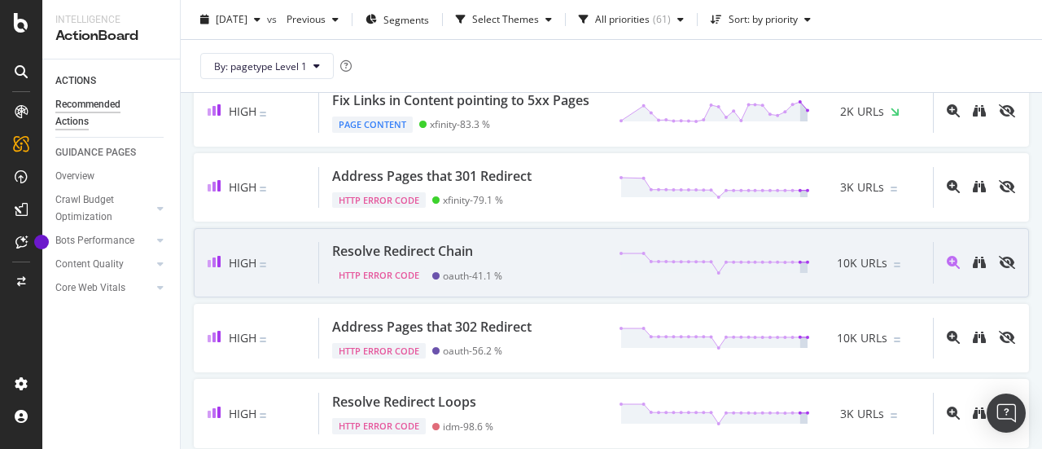
click at [512, 264] on div "Resolve Redirect Chain HTTP Error Code oauth - 41.1 % 10K URLs" at bounding box center [626, 263] width 614 height 42
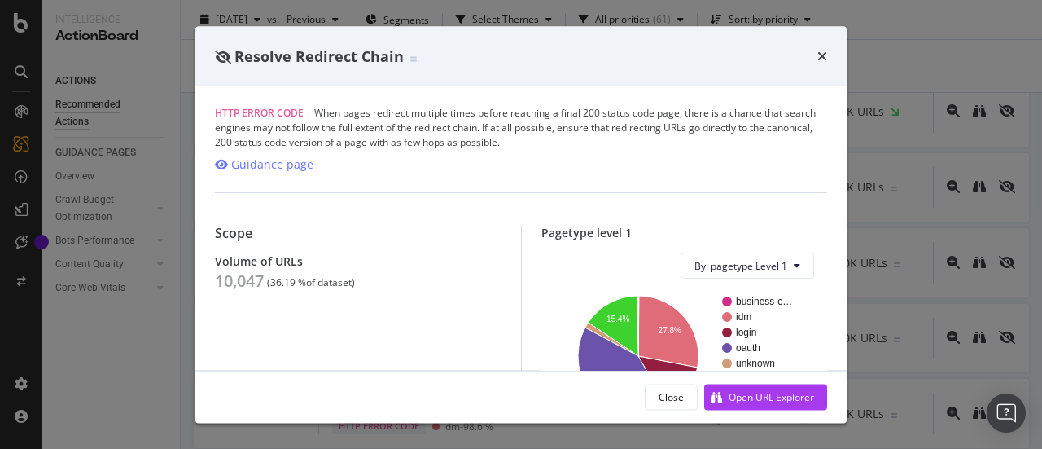
click at [823, 56] on icon "times" at bounding box center [822, 56] width 10 height 13
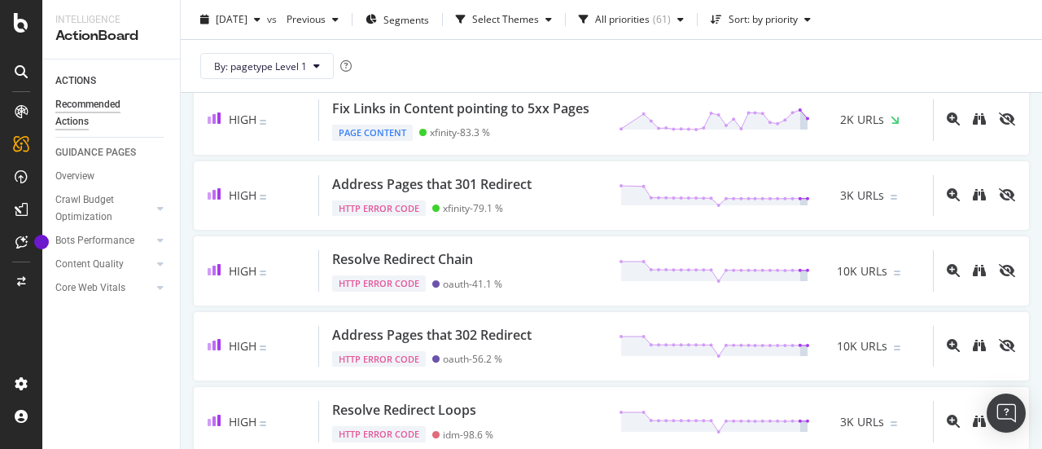
scroll to position [388, 0]
